Goal: Task Accomplishment & Management: Manage account settings

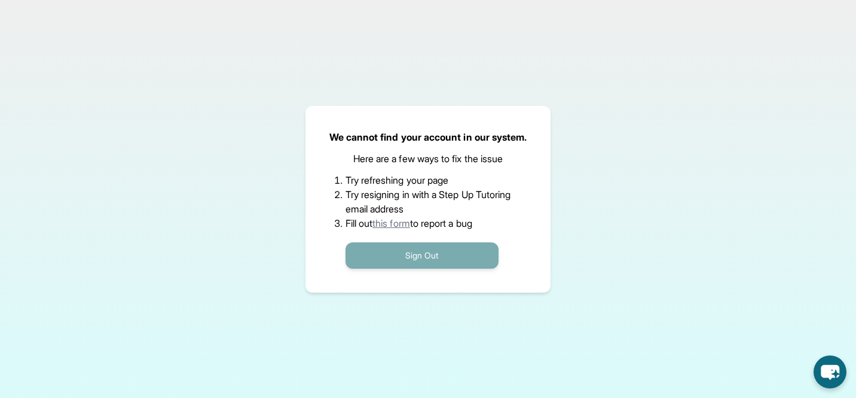
click at [416, 260] on button "Sign Out" at bounding box center [422, 255] width 153 height 26
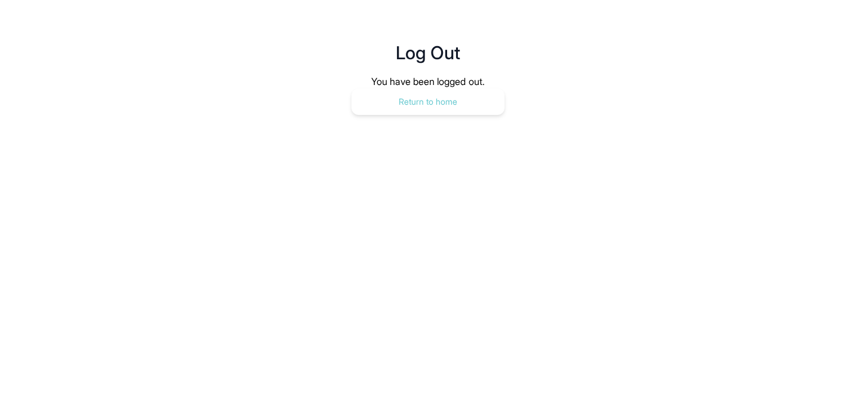
click at [411, 105] on button "Return to home" at bounding box center [428, 102] width 153 height 26
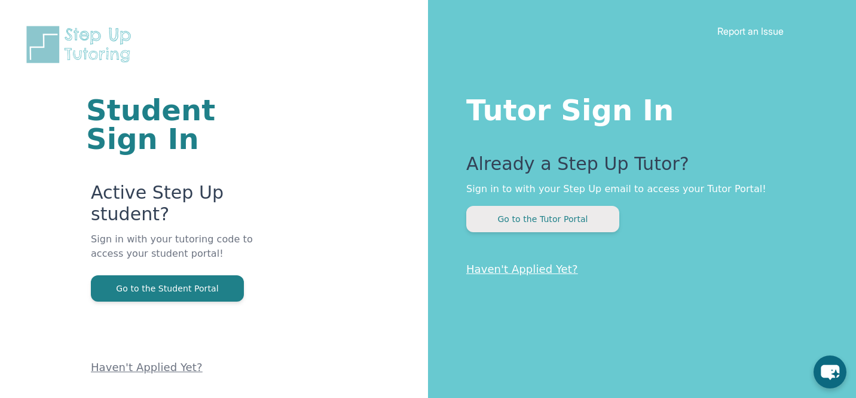
click at [482, 218] on button "Go to the Tutor Portal" at bounding box center [543, 219] width 153 height 26
